Goal: Use online tool/utility: Use online tool/utility

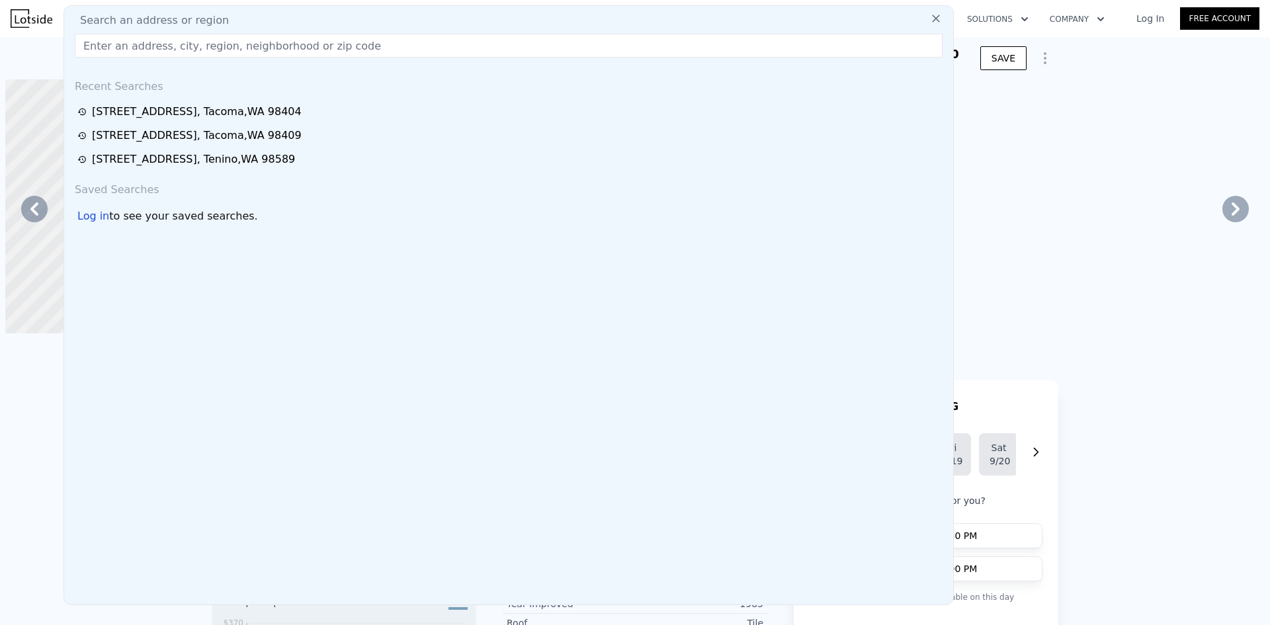
scroll to position [0, 1817]
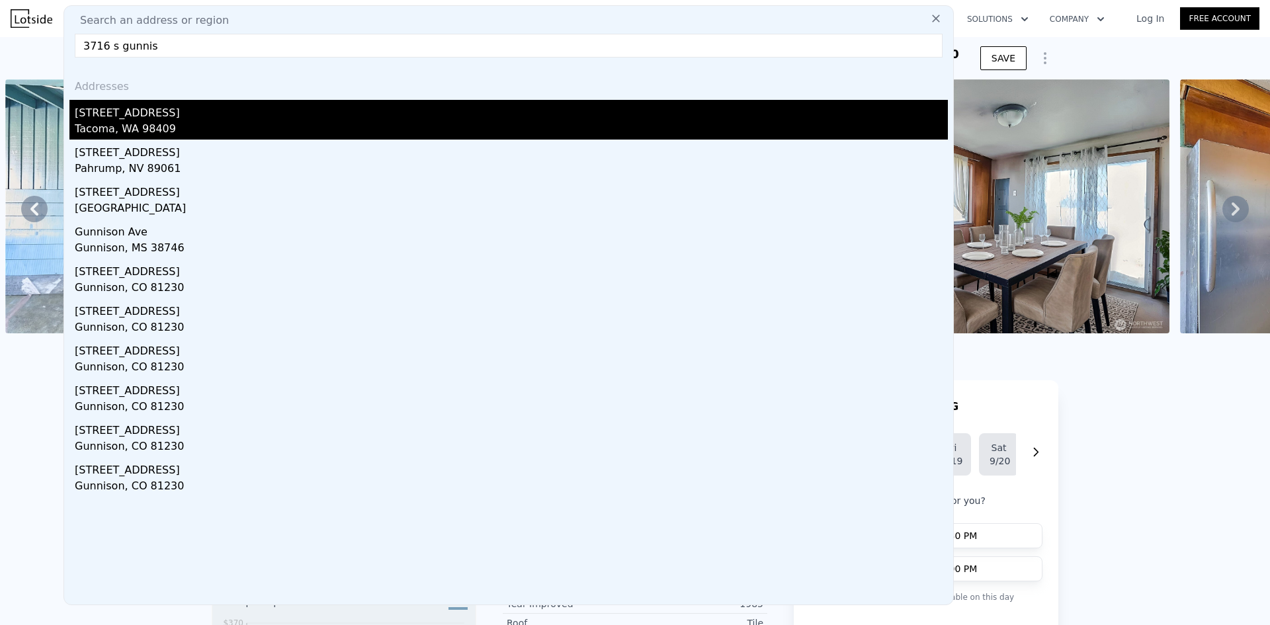
type input "3716 s gunnis"
click at [341, 101] on div "[STREET_ADDRESS]" at bounding box center [511, 110] width 873 height 21
type input "3"
type input "2"
type input "726"
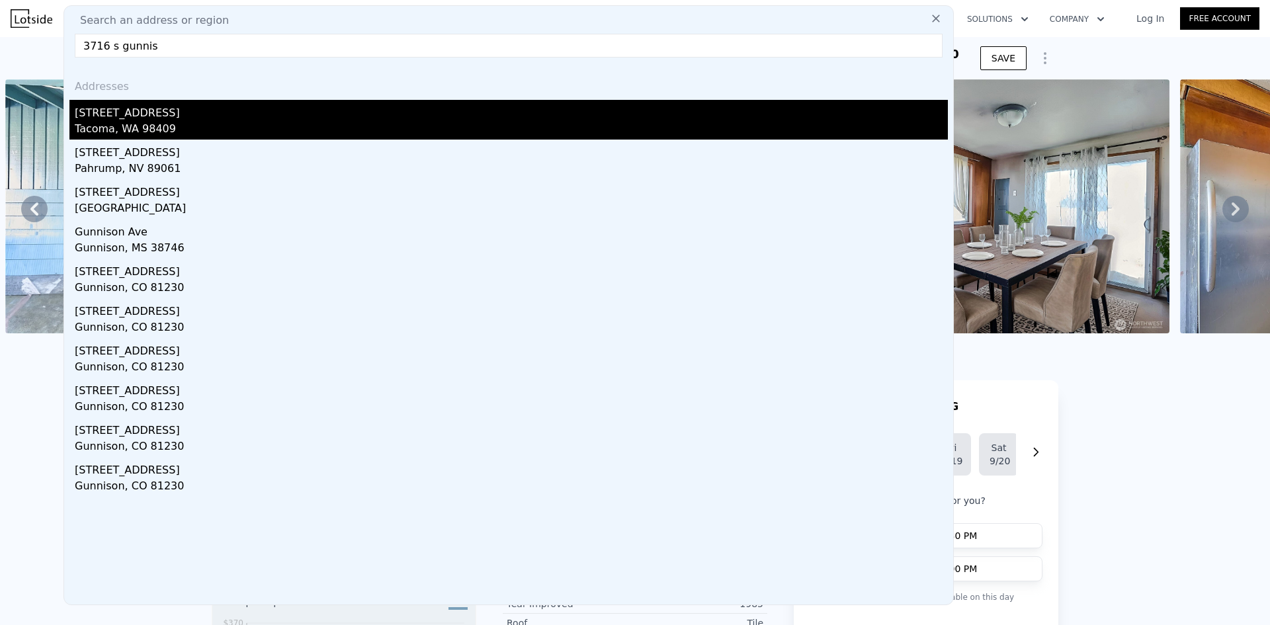
type input "1038"
type input "4500"
type input "9750"
type input "$ 379,000"
type input "$ 0"
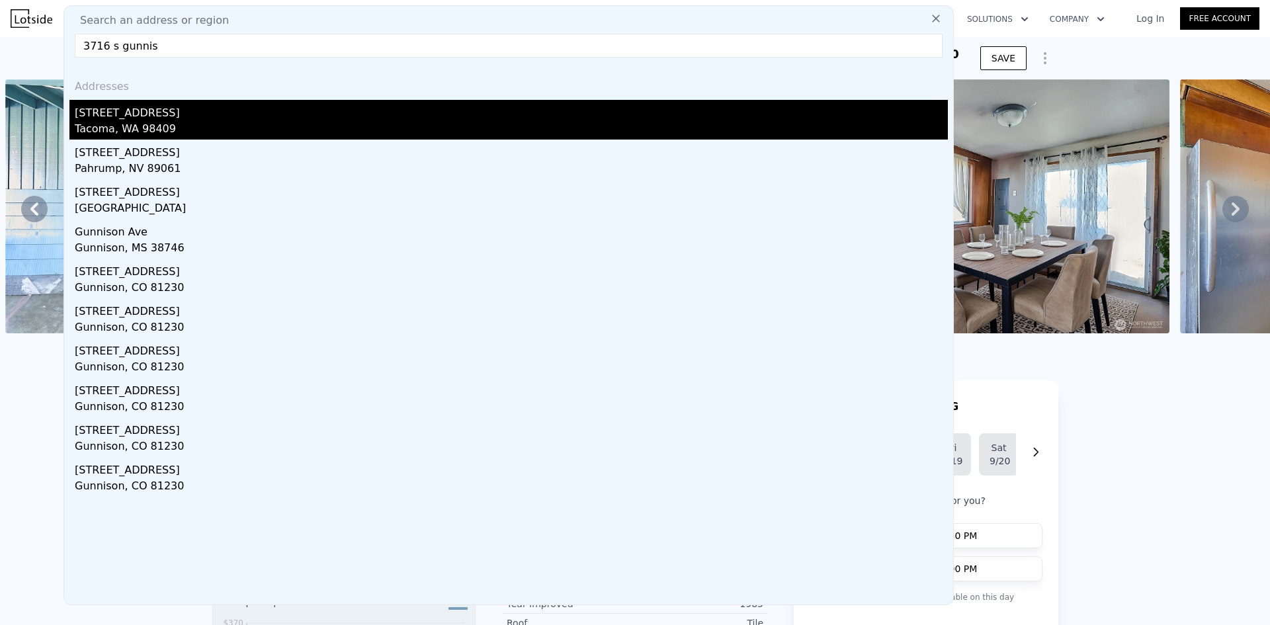
type input "$ 63,083"
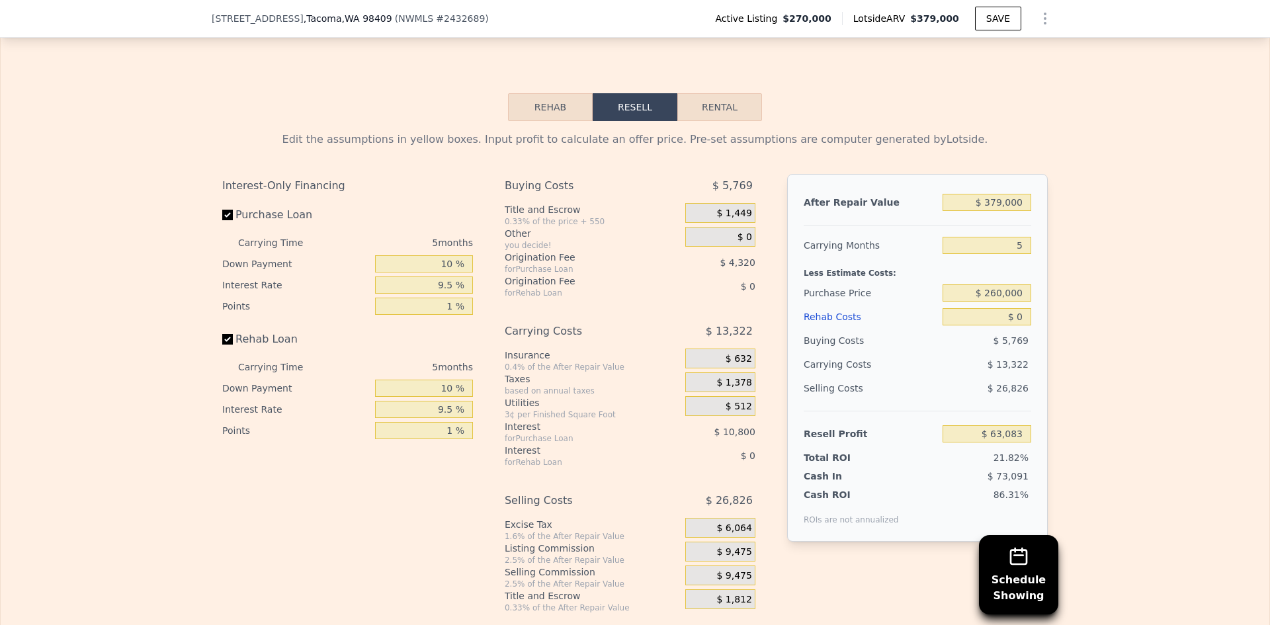
scroll to position [1782, 0]
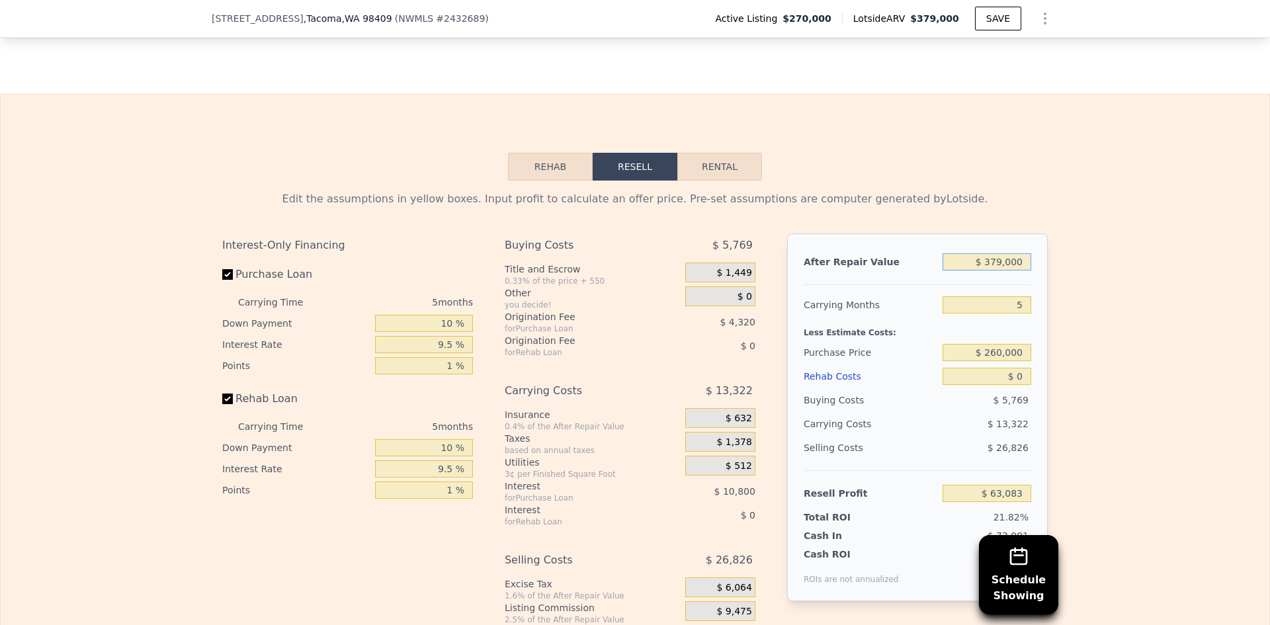
click at [1011, 271] on input "$ 379,000" at bounding box center [987, 261] width 89 height 17
click at [1010, 271] on input "$ 379,000" at bounding box center [987, 261] width 89 height 17
type input "$ 4"
type input "-$ 289,005"
type input "$ 400"
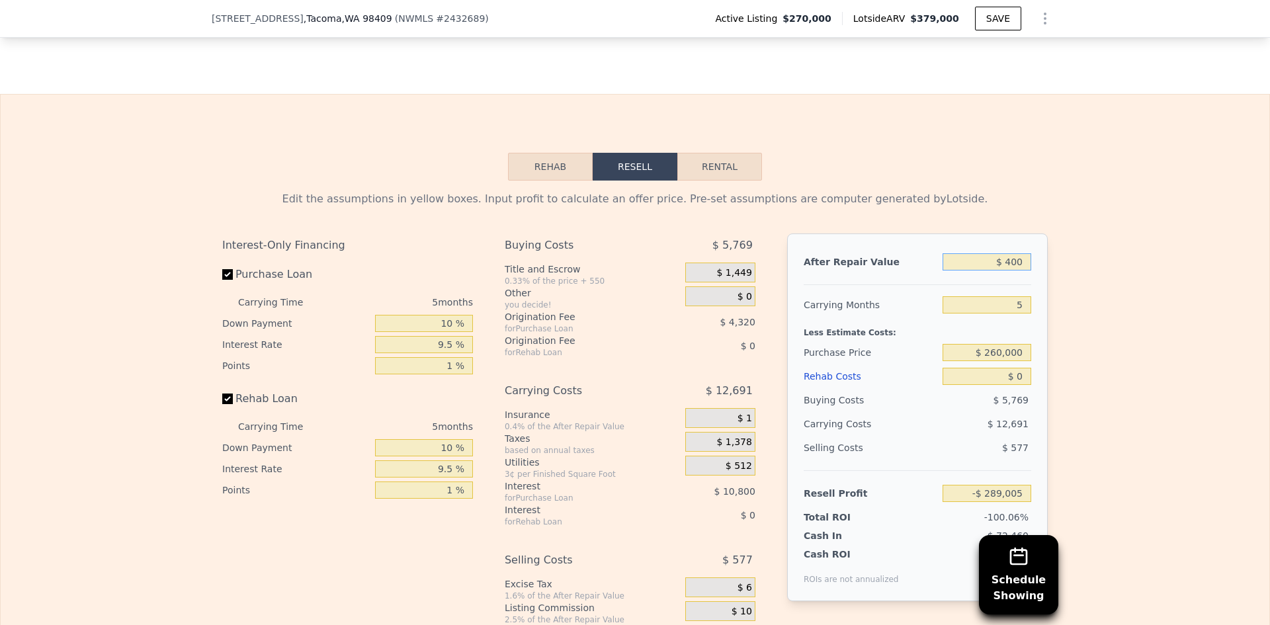
type input "-$ 288,637"
type input "$ 40,000"
type input "-$ 251,849"
type input "$ 400,000"
type input "$ 82,592"
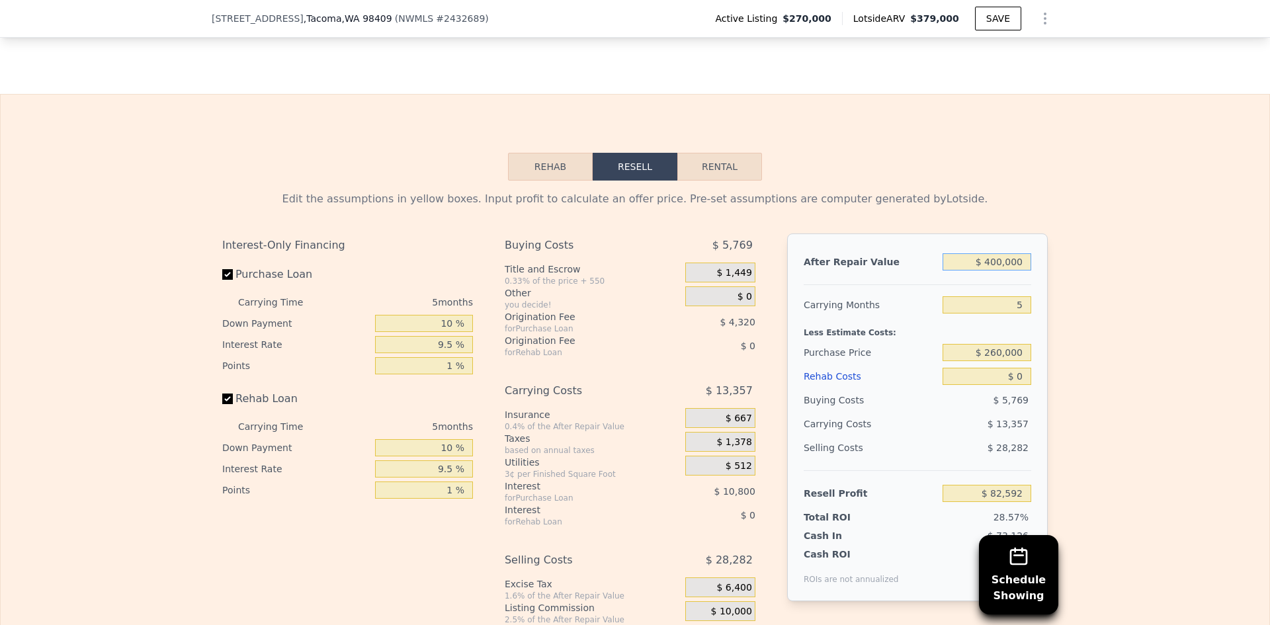
type input "$ 400,000"
click at [1066, 352] on div "Edit the assumptions in yellow boxes. Input profit to calculate an offer price.…" at bounding box center [635, 427] width 1269 height 492
click at [996, 361] on input "$ 260,000" at bounding box center [987, 352] width 89 height 17
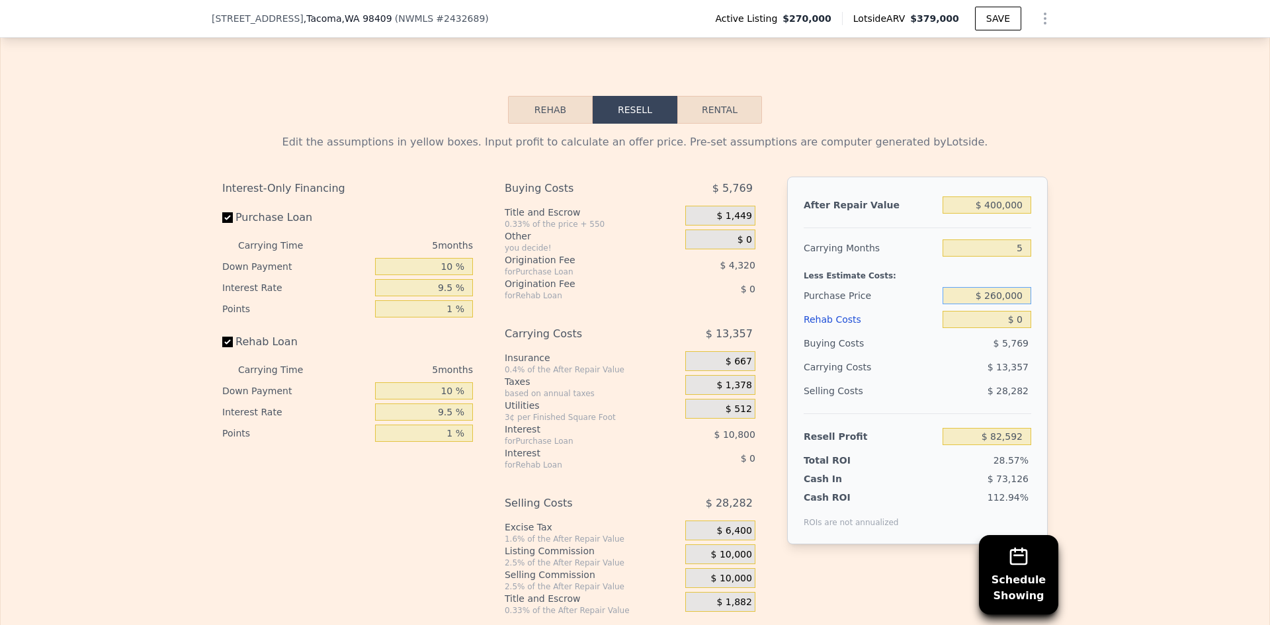
scroll to position [1914, 0]
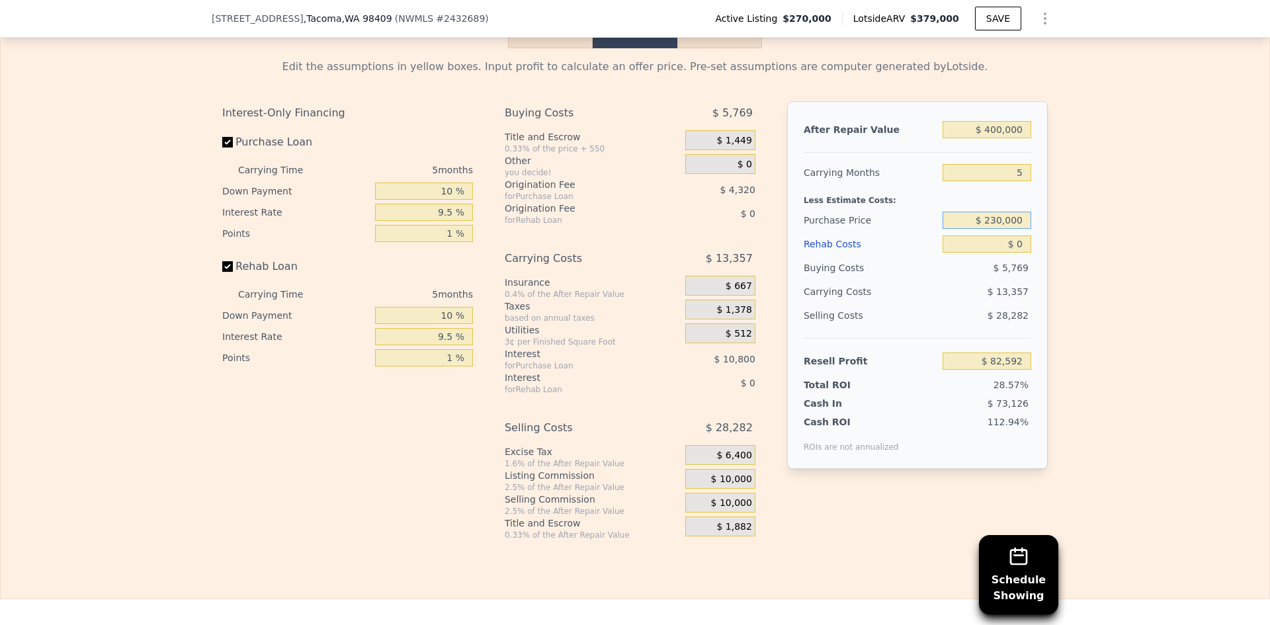
type input "$ 230,000"
click at [1087, 239] on div "Edit the assumptions in yellow boxes. Input profit to calculate an offer price.…" at bounding box center [635, 294] width 1269 height 492
type input "$ 124,965"
click at [732, 486] on span "$ 10,000" at bounding box center [731, 480] width 41 height 12
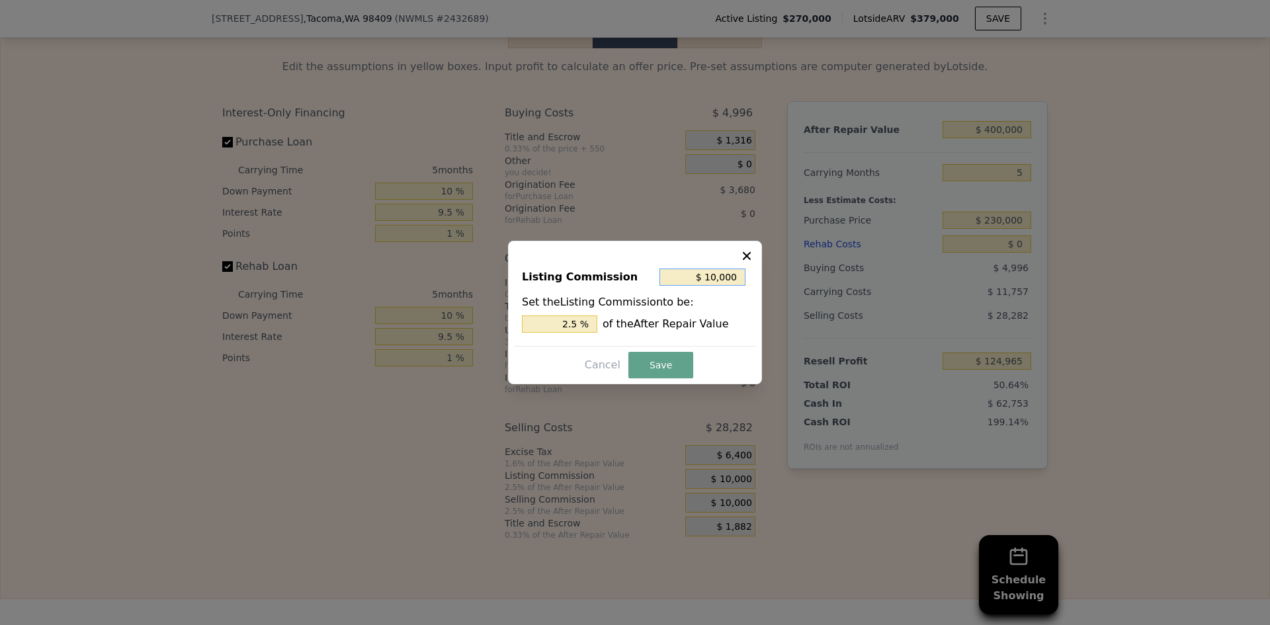
click at [716, 275] on input "$ 10,000" at bounding box center [703, 277] width 86 height 17
type input "$ 5"
type input "0.001 %"
type input "$ 50"
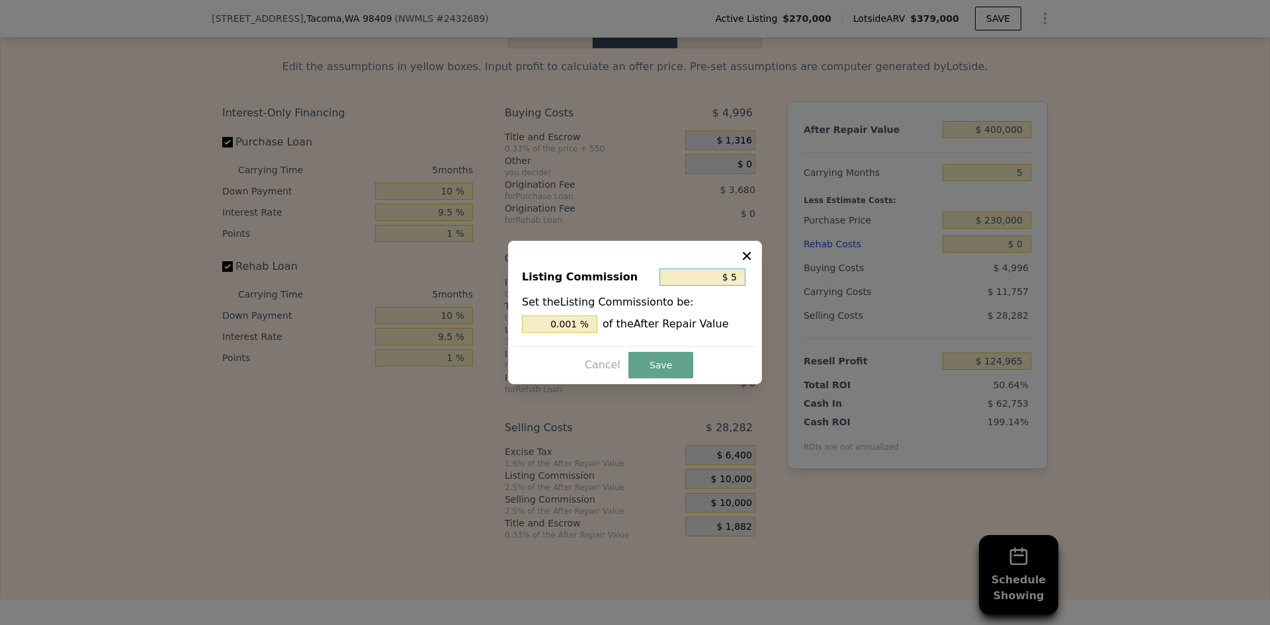
type input "0.013 %"
type input "$ 500"
type input "0.125 %"
type input "$ 500"
click at [679, 359] on button "Save" at bounding box center [661, 365] width 65 height 26
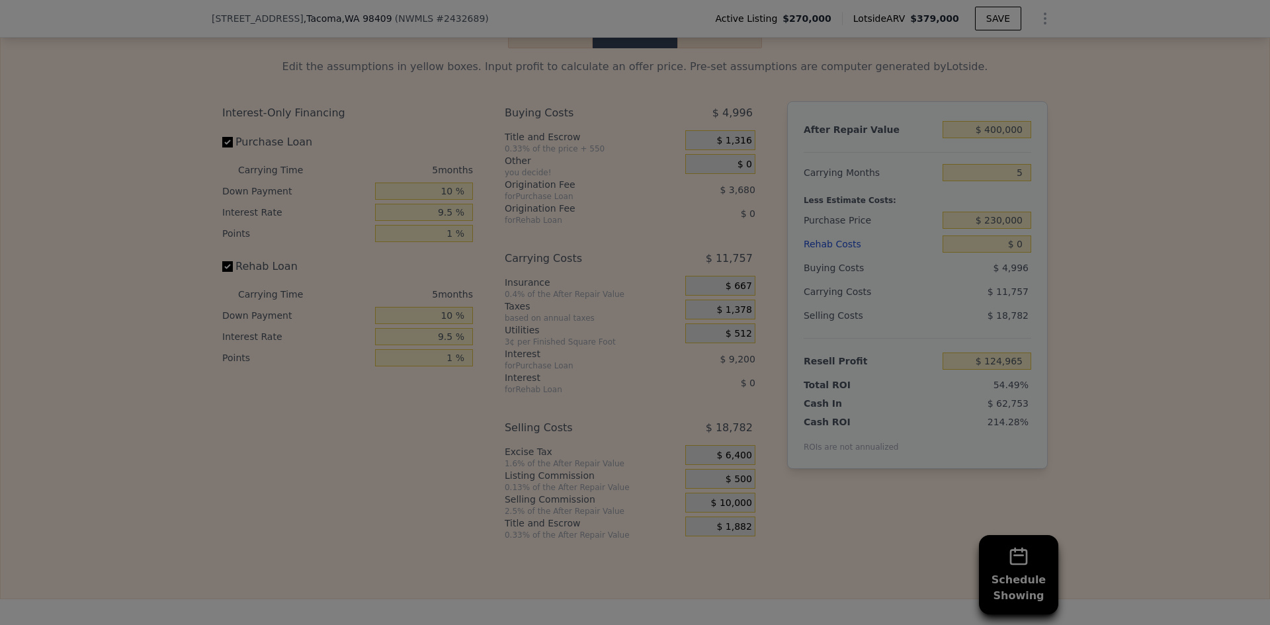
type input "$ 134,465"
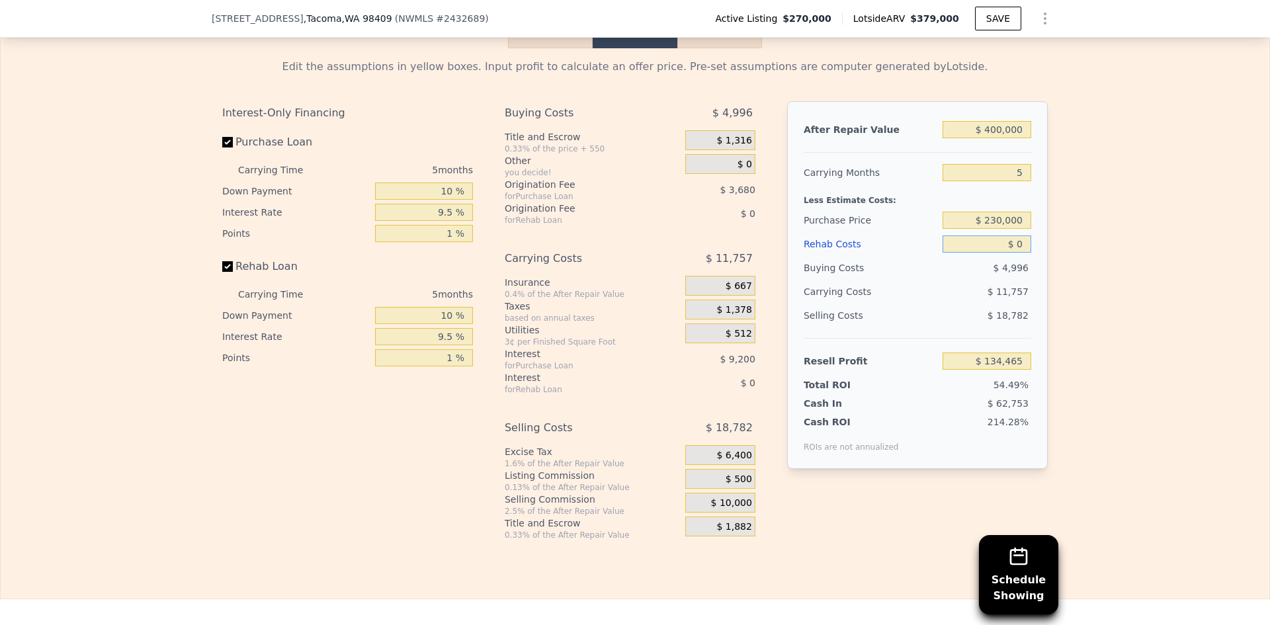
click at [1023, 253] on input "$ 0" at bounding box center [987, 244] width 89 height 17
type input "$ 8"
type input "$ 134,457"
type input "$ 80"
type input "$ 134,379"
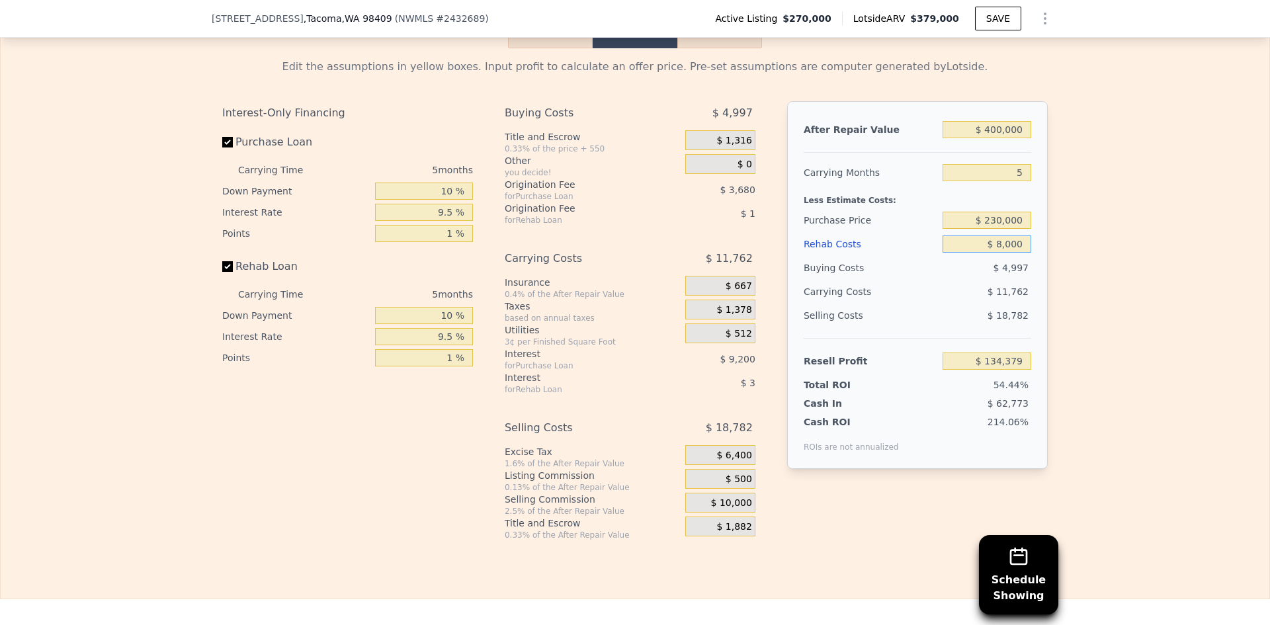
type input "$ 80,000"
type input "$ 49,985"
type input "$ 80,000"
click at [1127, 272] on div "Edit the assumptions in yellow boxes. Input profit to calculate an offer price.…" at bounding box center [635, 294] width 1269 height 492
click at [1024, 181] on input "5" at bounding box center [987, 172] width 89 height 17
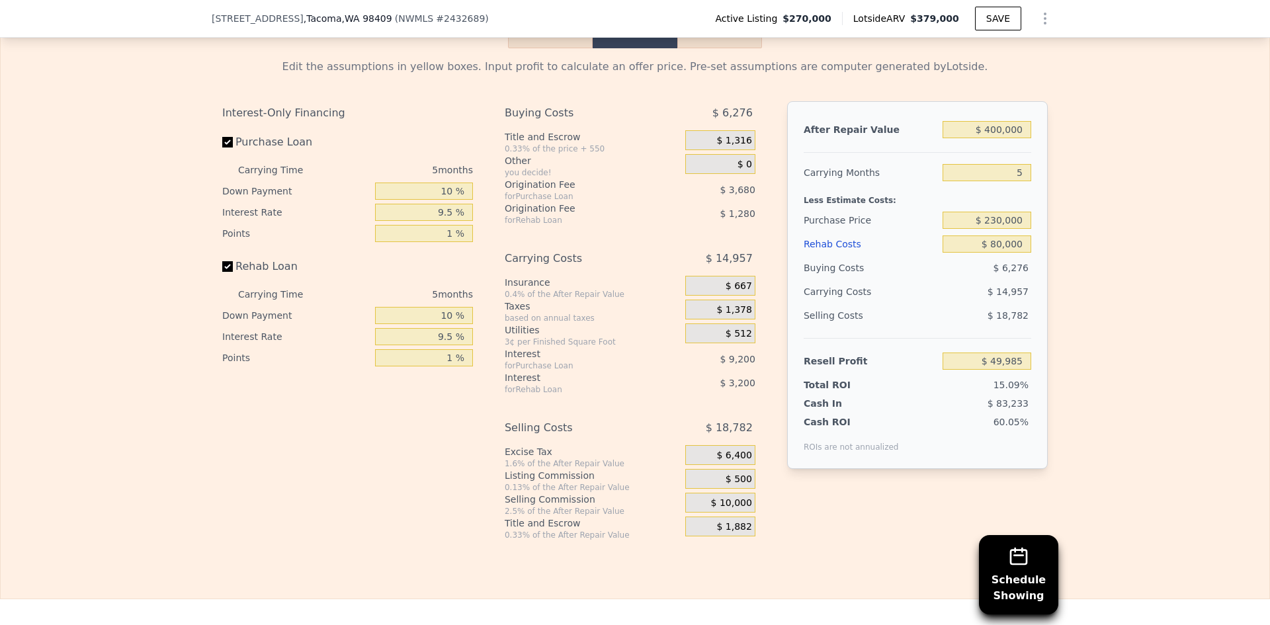
click at [1103, 229] on div "Edit the assumptions in yellow boxes. Input profit to calculate an offer price.…" at bounding box center [635, 294] width 1269 height 492
click at [1093, 263] on div "Edit the assumptions in yellow boxes. Input profit to calculate an offer price.…" at bounding box center [635, 294] width 1269 height 492
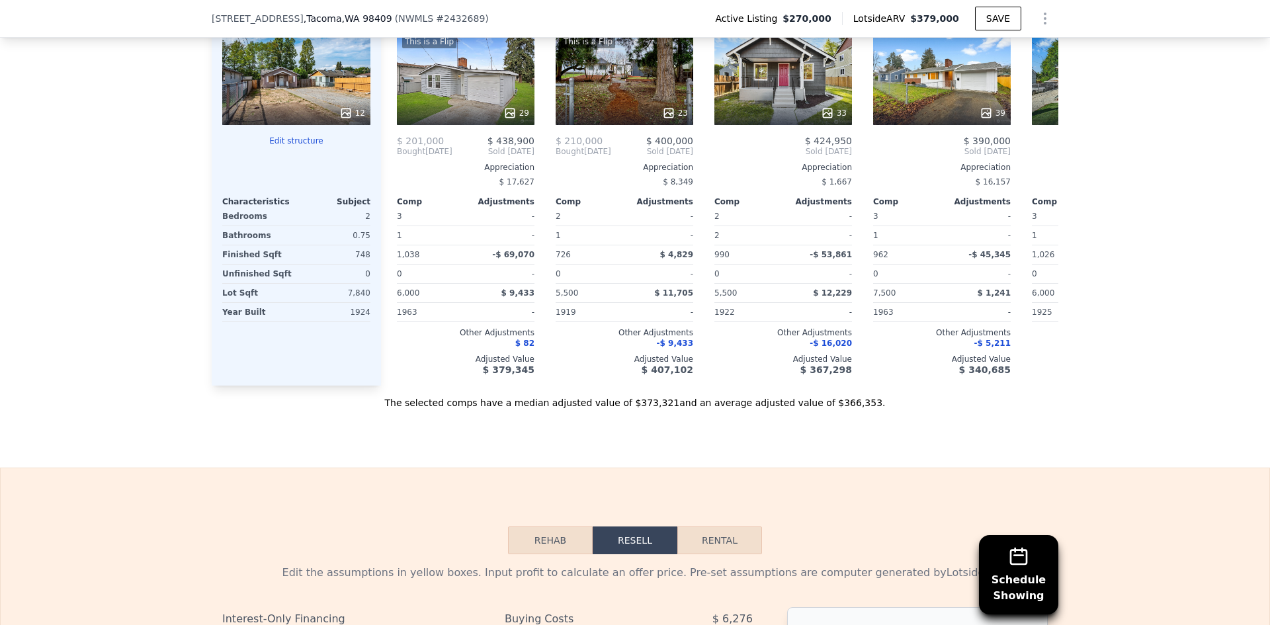
scroll to position [1319, 0]
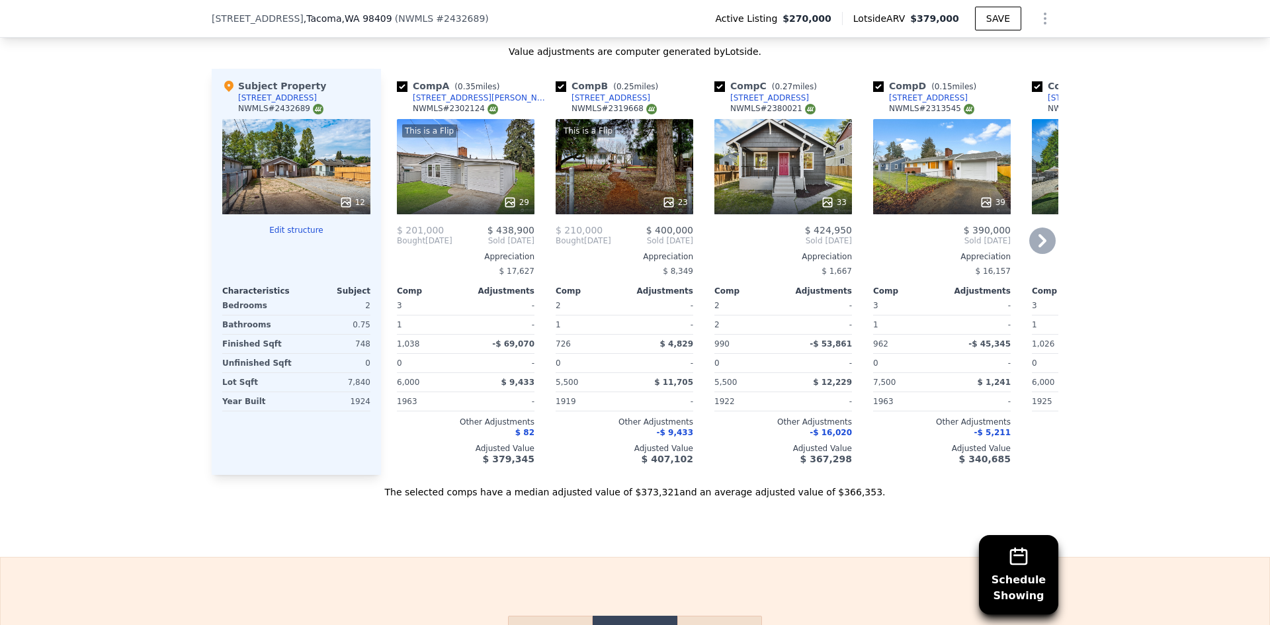
click at [623, 173] on div "This is a Flip 23" at bounding box center [625, 166] width 138 height 95
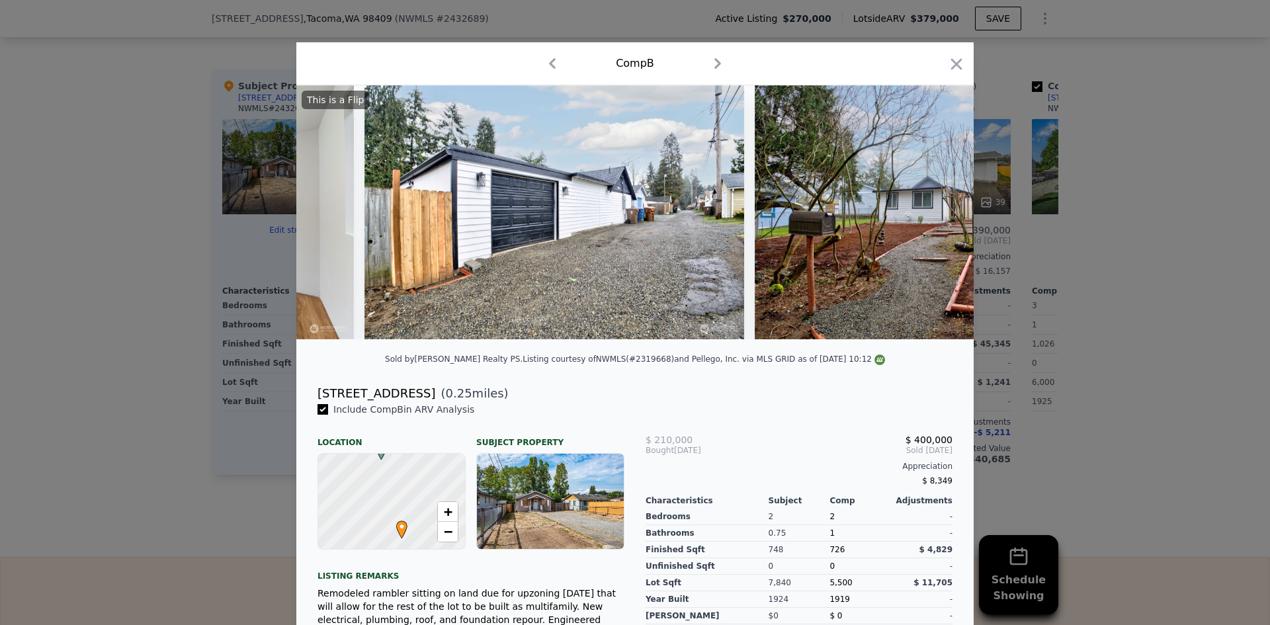
scroll to position [0, 8106]
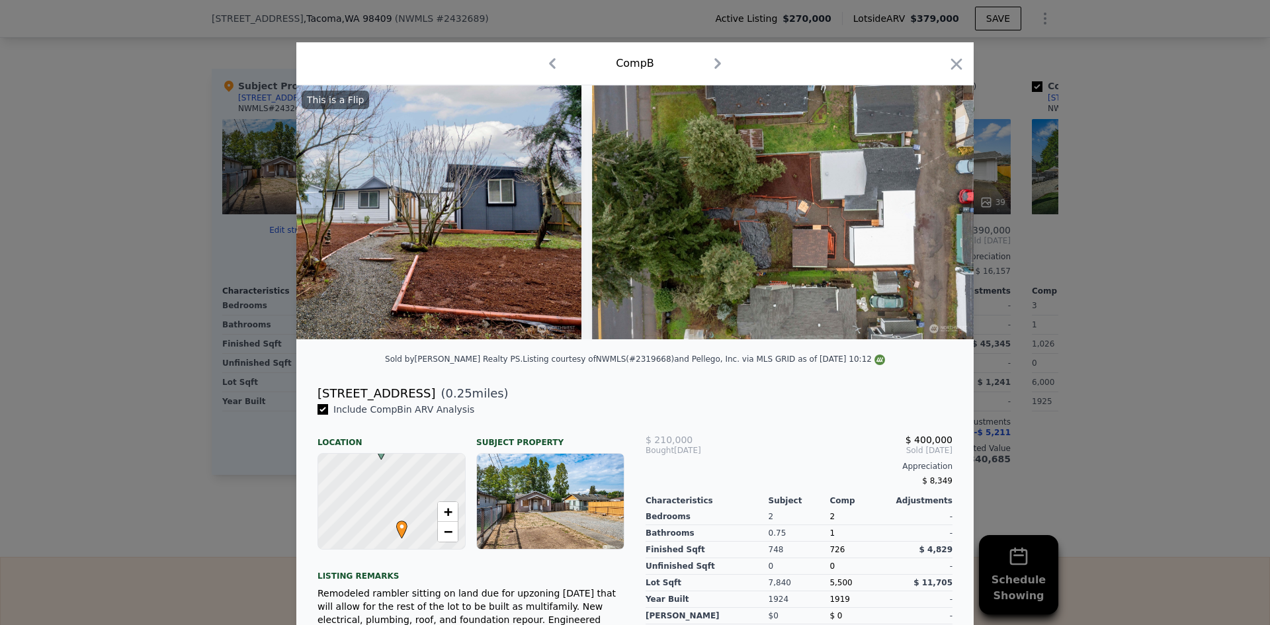
click at [1113, 327] on div at bounding box center [635, 312] width 1270 height 625
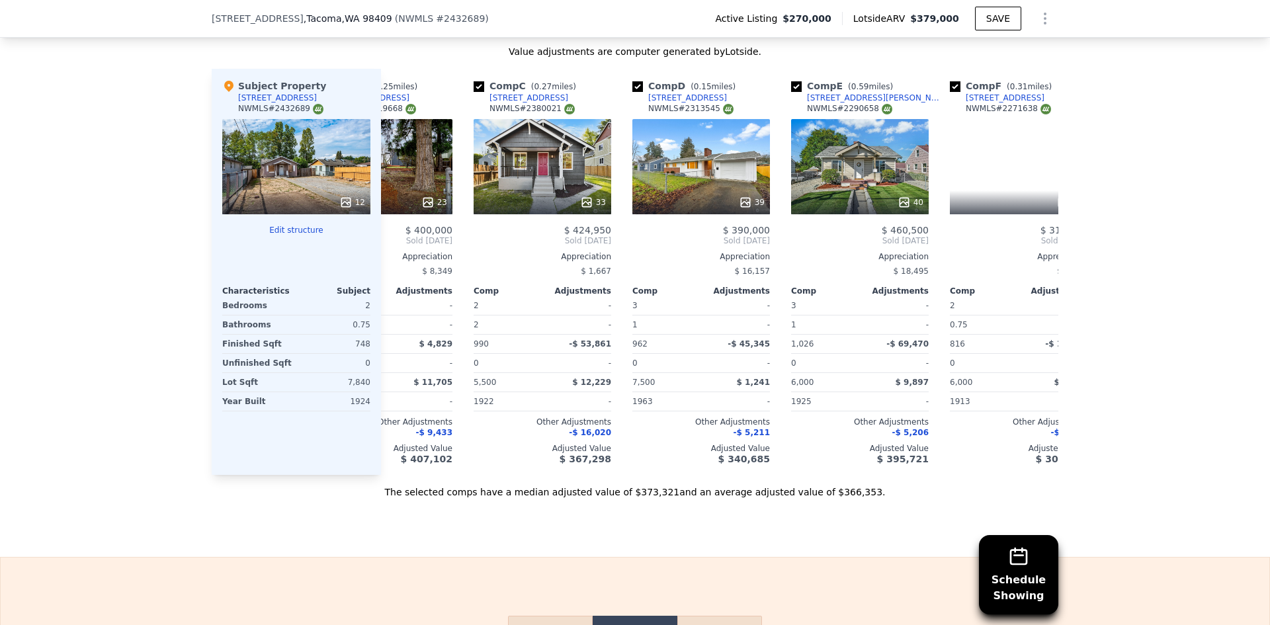
scroll to position [0, 312]
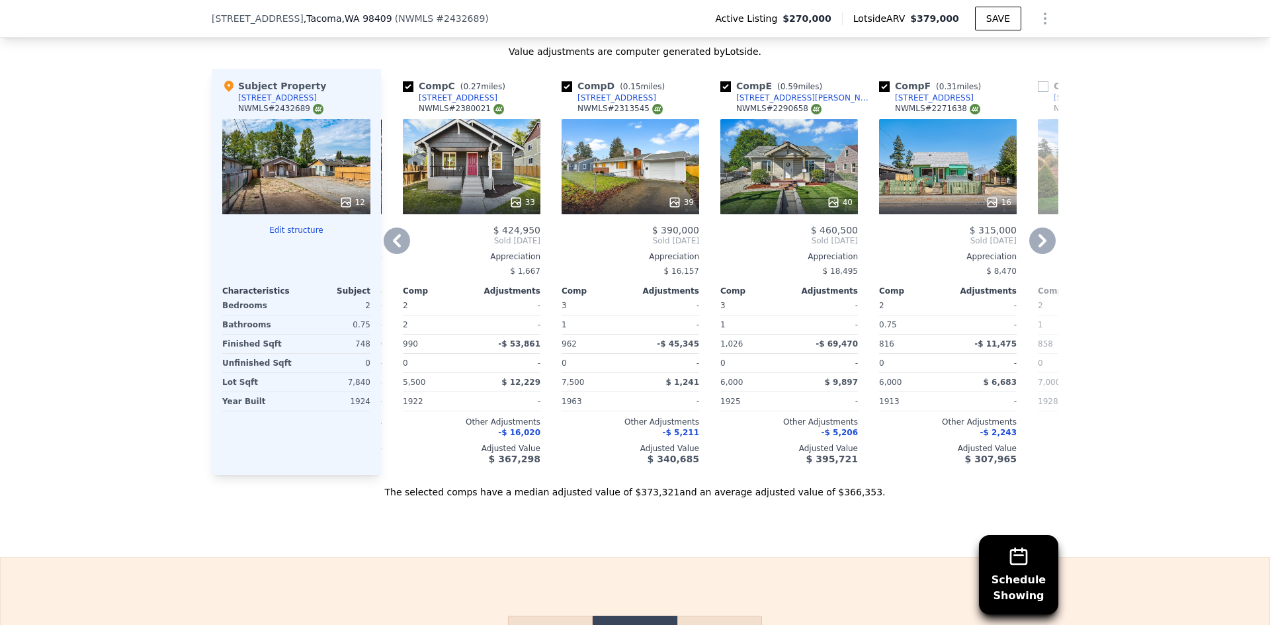
click at [629, 162] on div "39" at bounding box center [631, 166] width 138 height 95
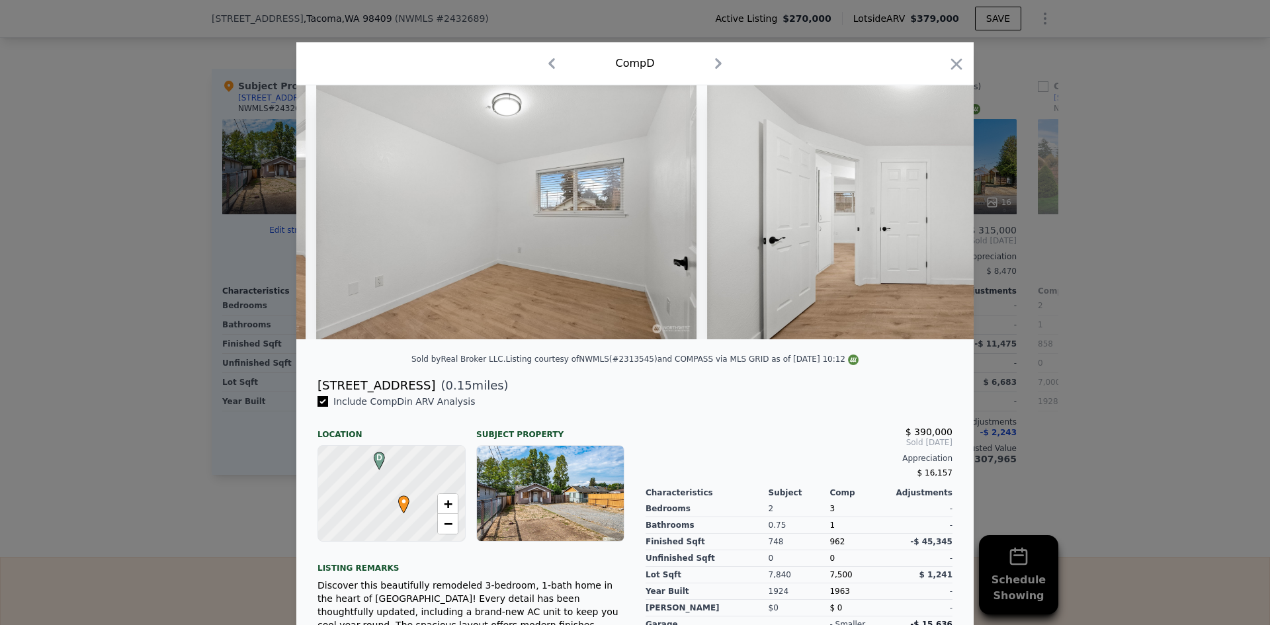
scroll to position [0, 8106]
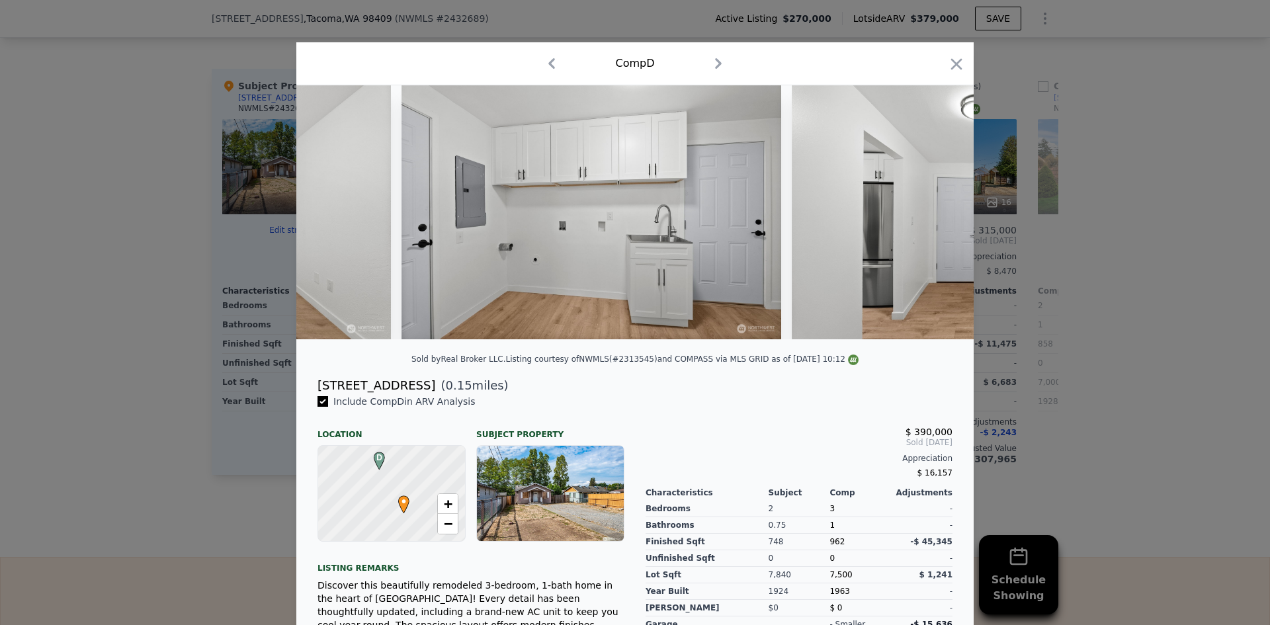
click at [1092, 380] on div at bounding box center [635, 312] width 1270 height 625
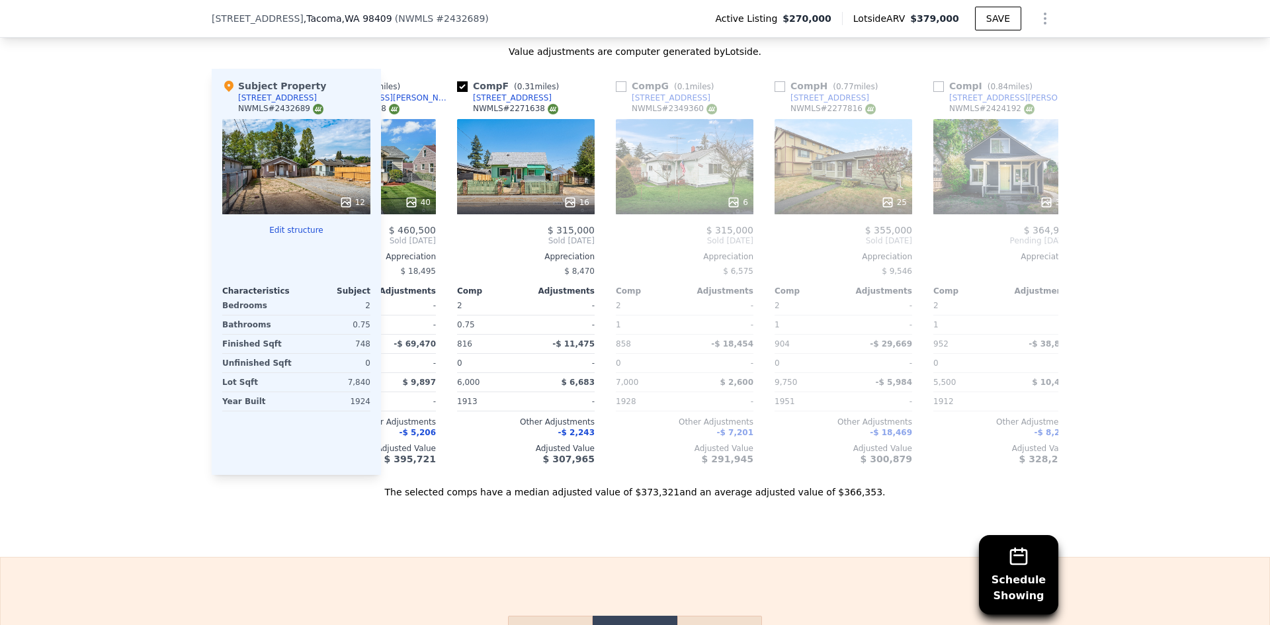
scroll to position [0, 942]
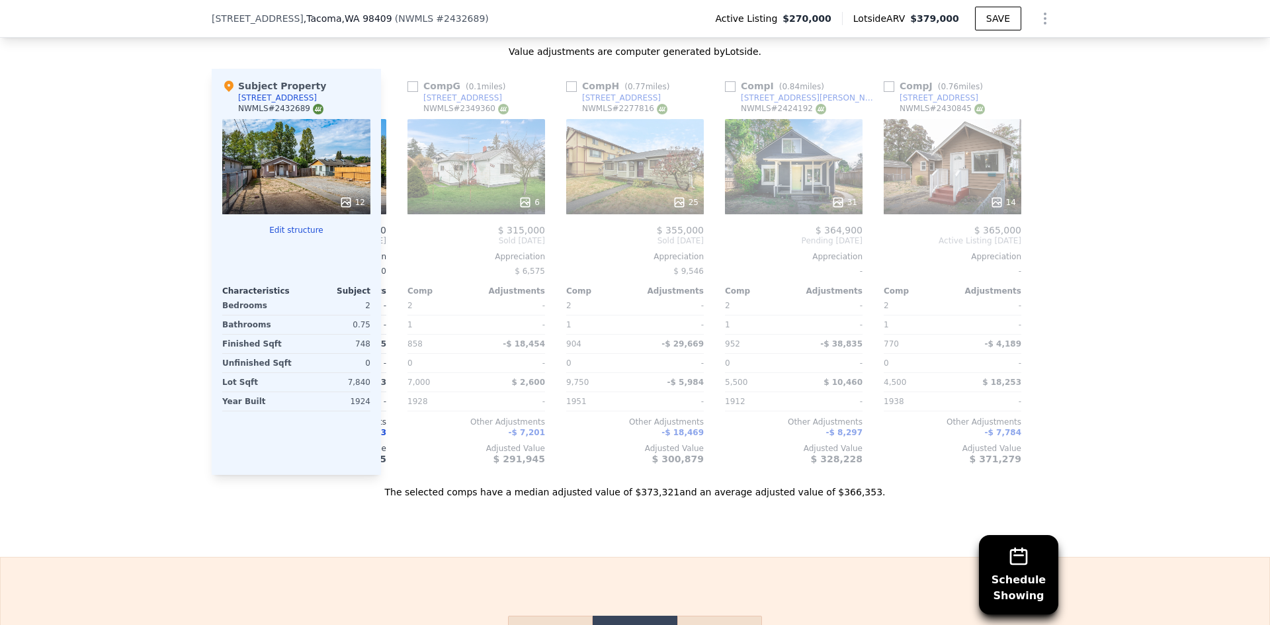
click at [1109, 308] on div "Schedule Showing We found 10 sales that match your search Listings provided by …" at bounding box center [635, 129] width 1270 height 740
click at [786, 177] on div "31" at bounding box center [794, 166] width 138 height 95
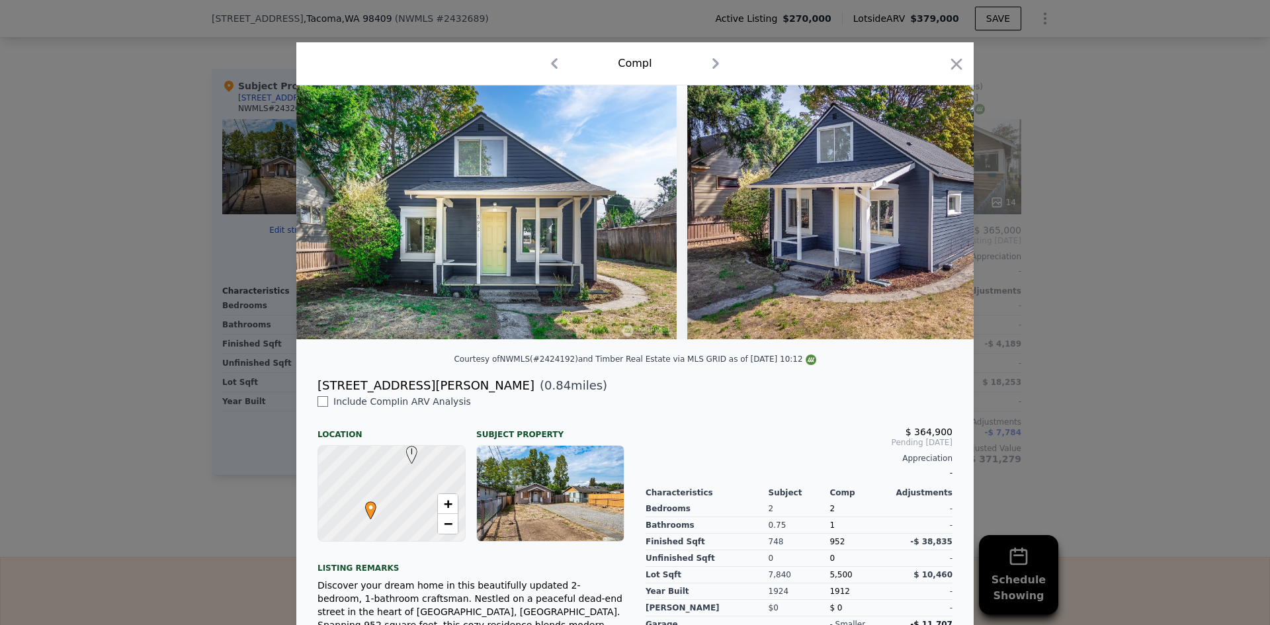
click at [446, 349] on div at bounding box center [634, 217] width 677 height 265
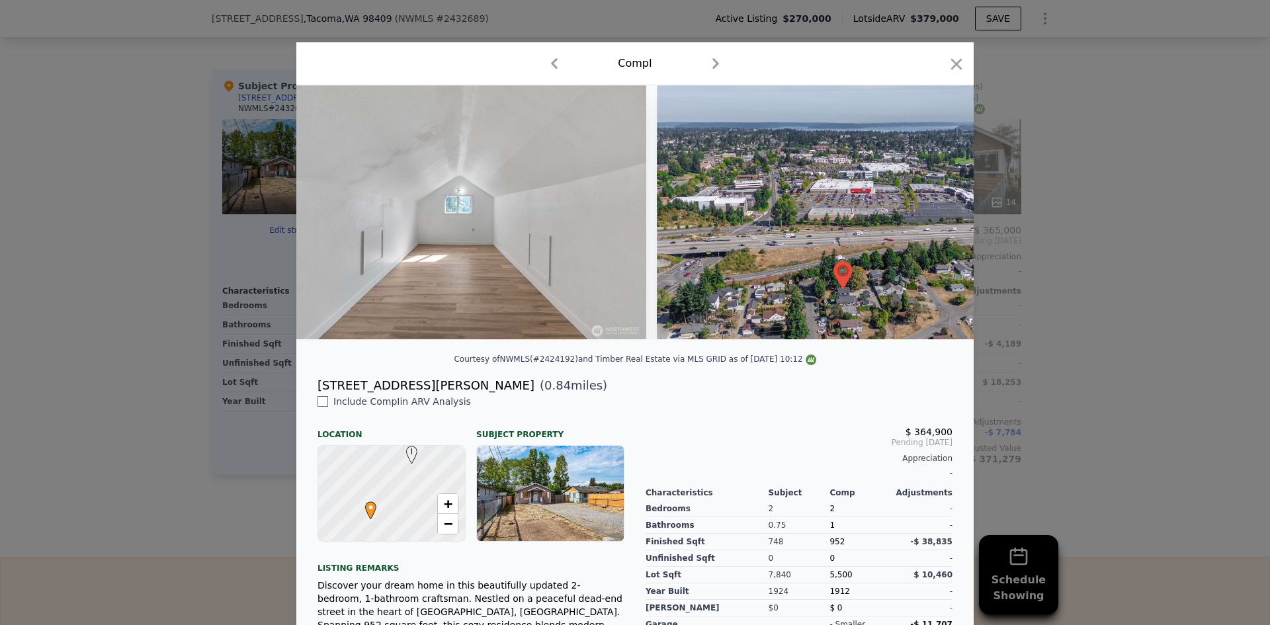
scroll to position [0, 9891]
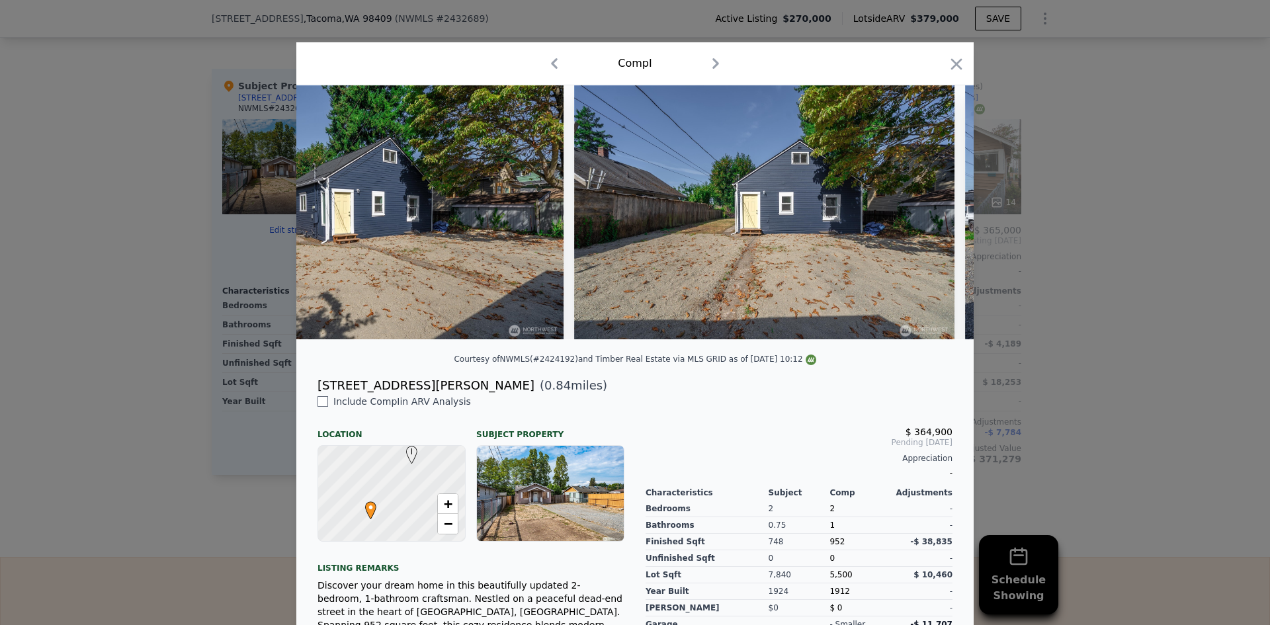
click at [1127, 347] on div at bounding box center [635, 312] width 1270 height 625
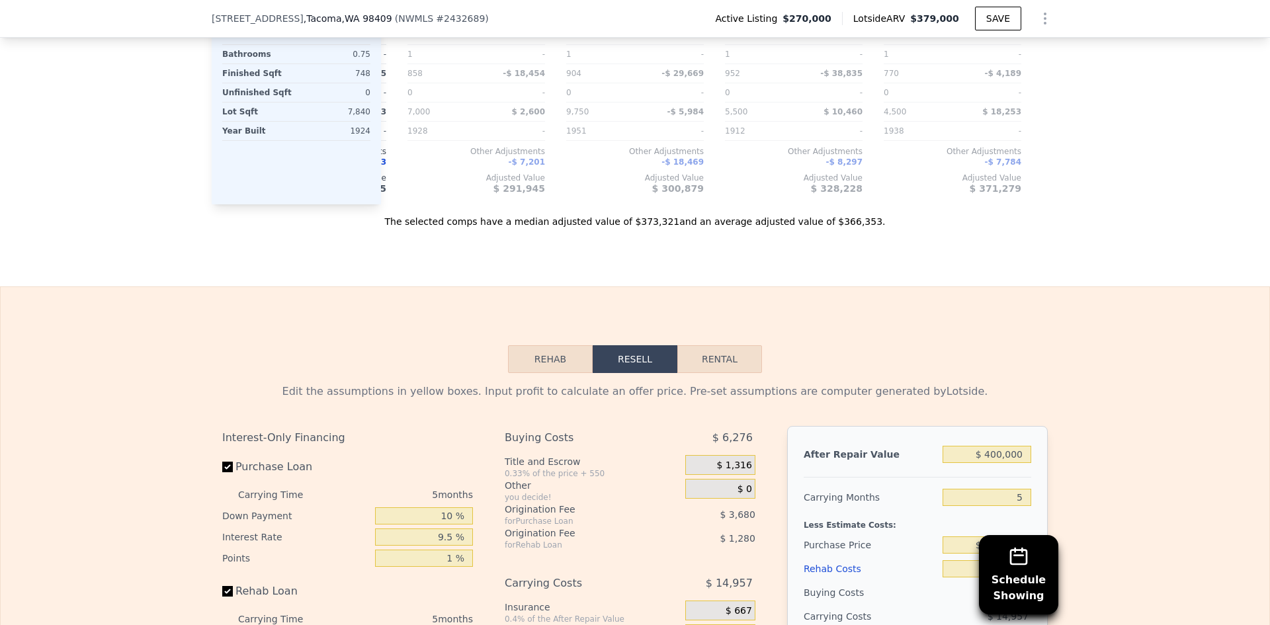
scroll to position [1914, 0]
